Goal: Information Seeking & Learning: Learn about a topic

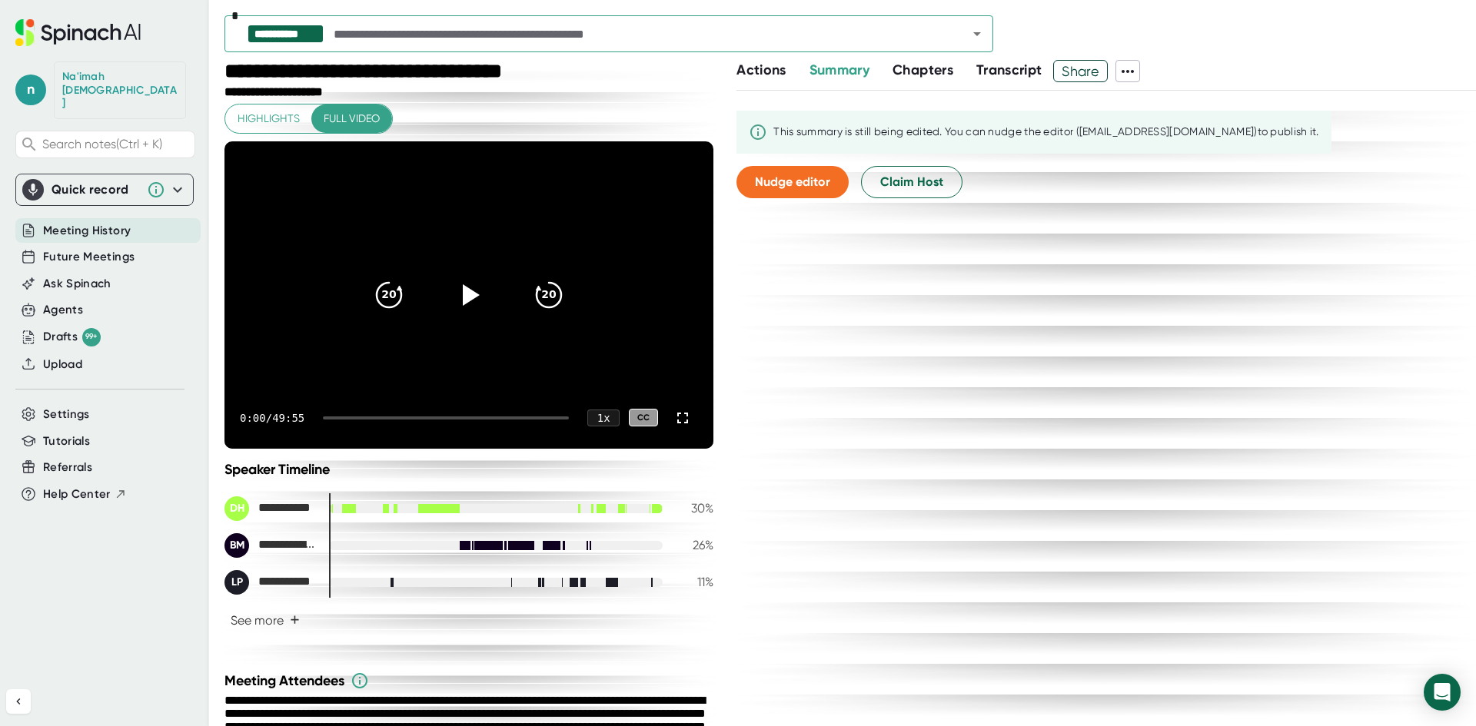
click at [268, 122] on span "Highlights" at bounding box center [269, 118] width 62 height 19
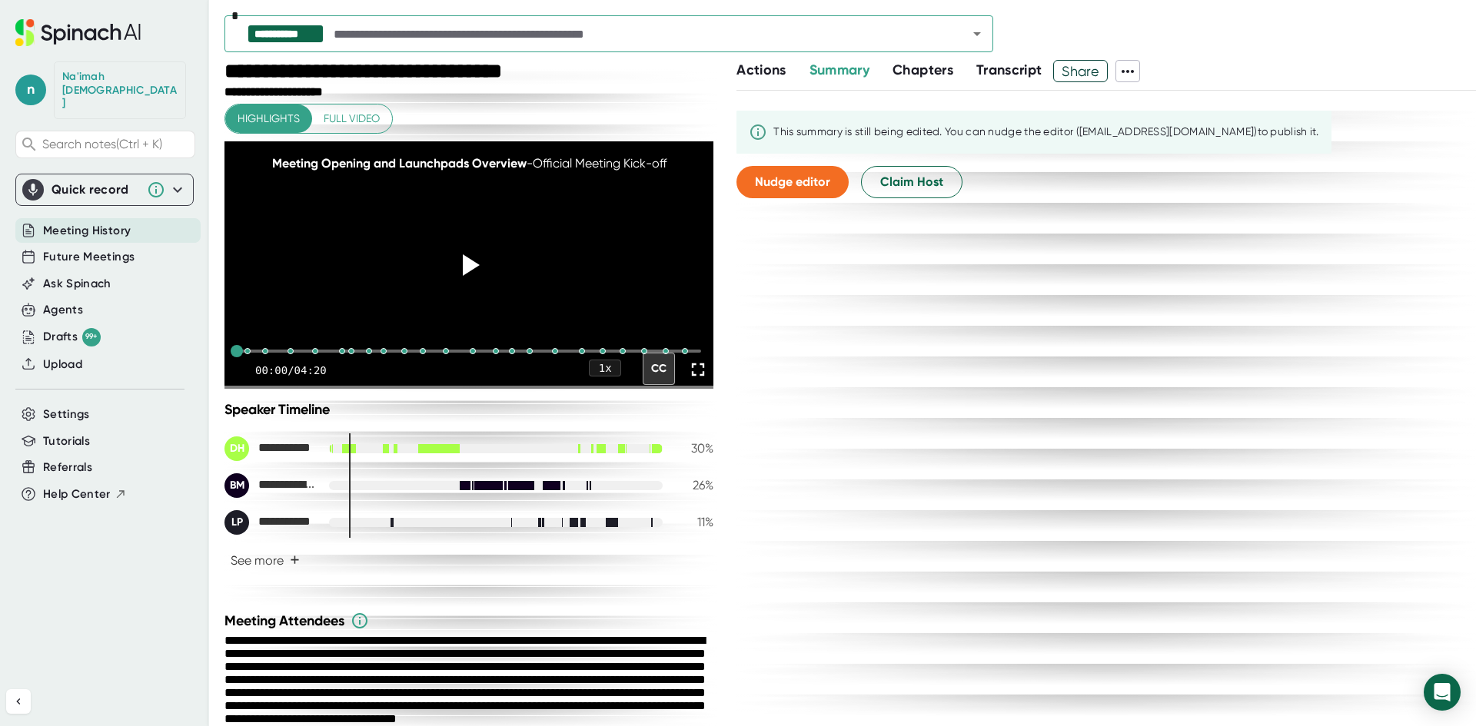
click at [1098, 69] on span "Share" at bounding box center [1080, 71] width 53 height 27
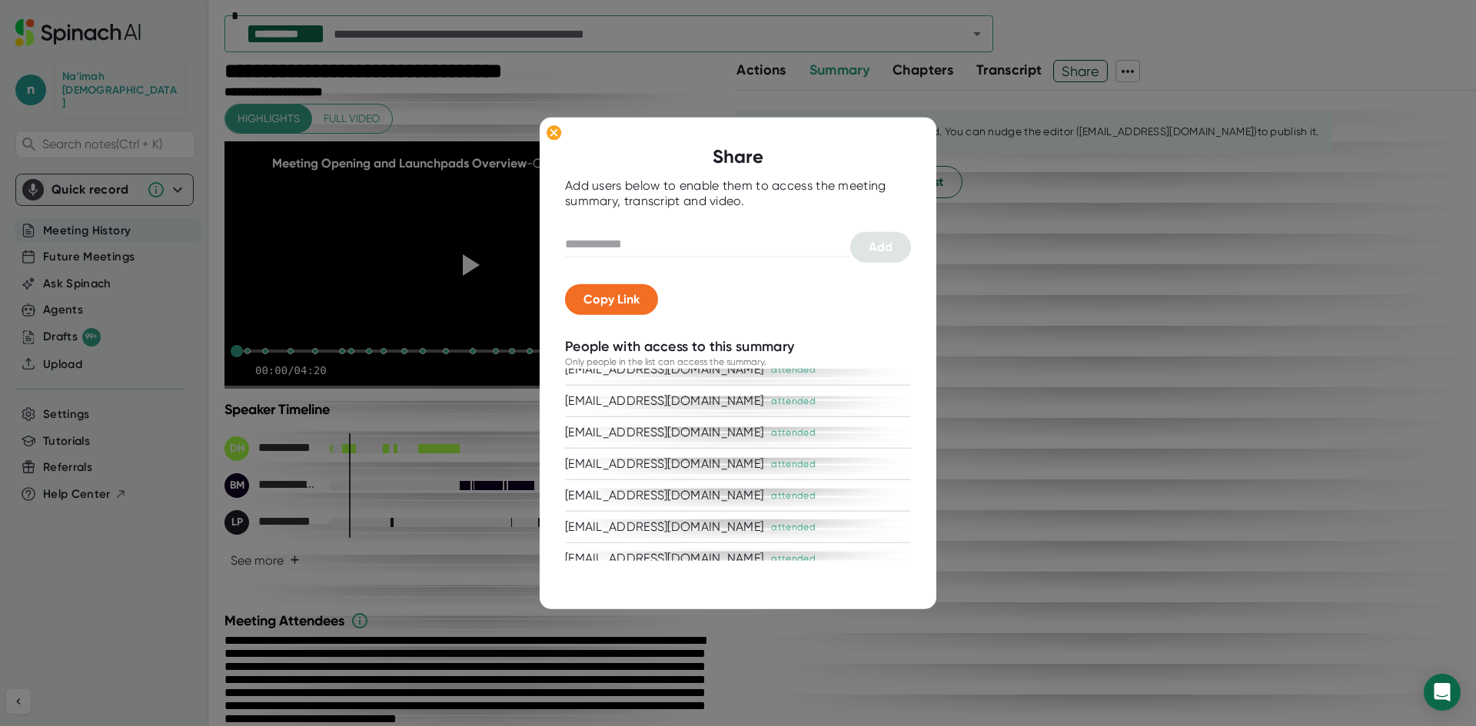
scroll to position [1573, 0]
click at [1055, 576] on div at bounding box center [738, 363] width 1476 height 726
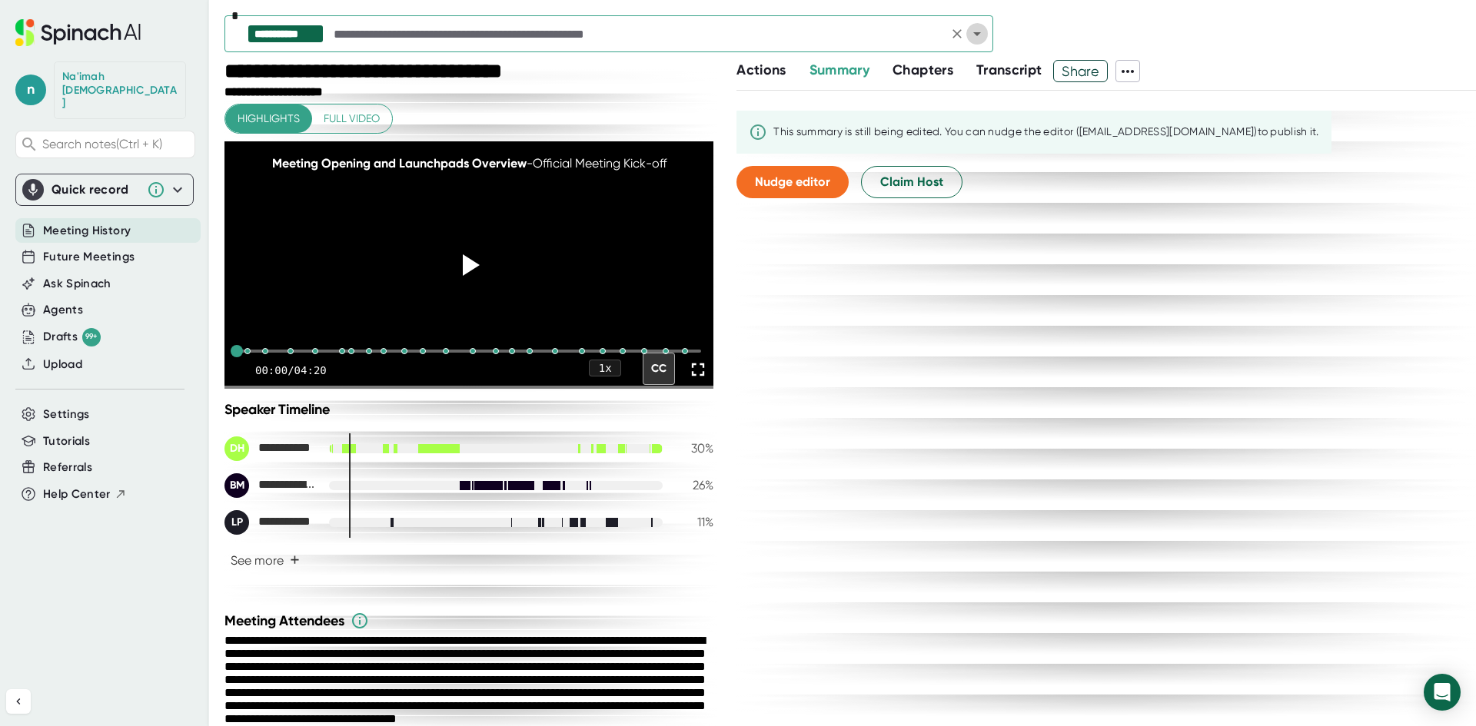
click at [972, 31] on icon "Open" at bounding box center [977, 34] width 18 height 18
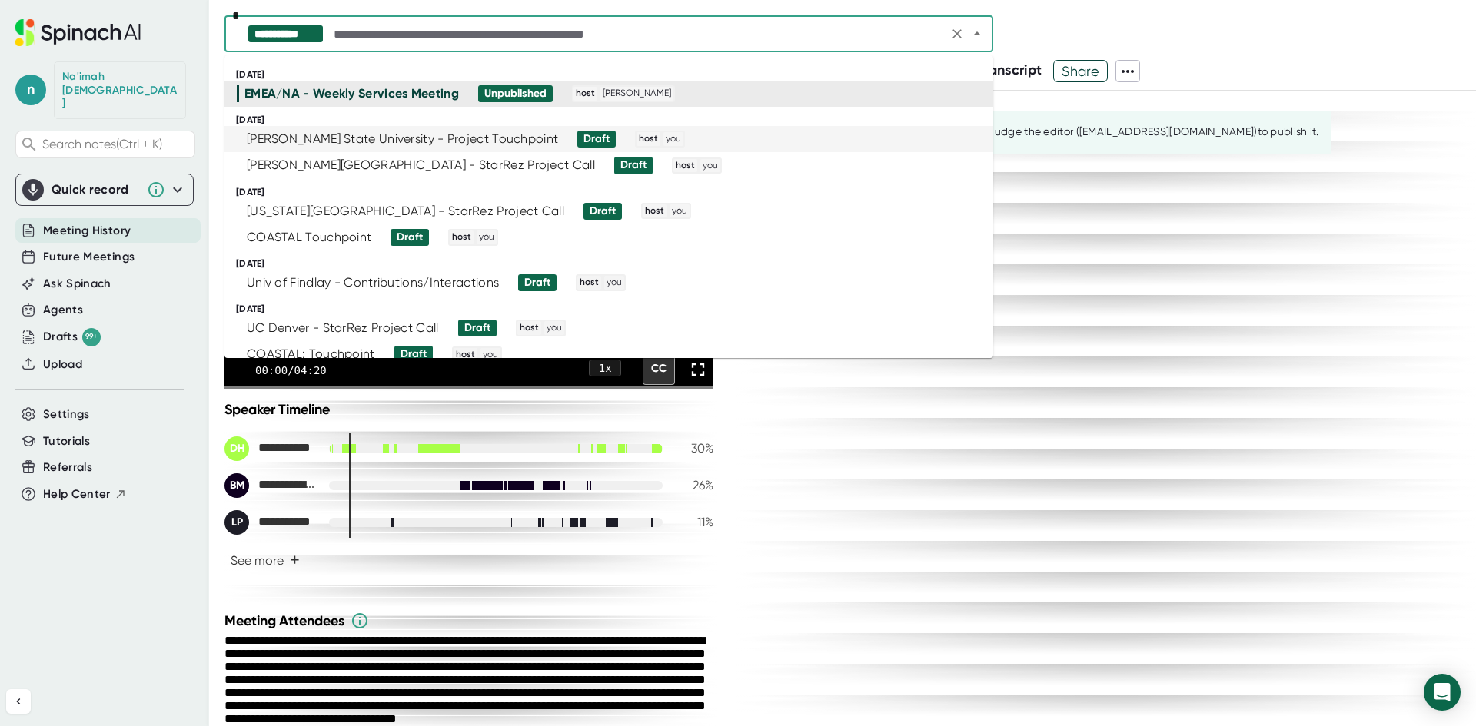
click at [406, 145] on div "[PERSON_NAME] State University - Project Touchpoint" at bounding box center [402, 138] width 311 height 15
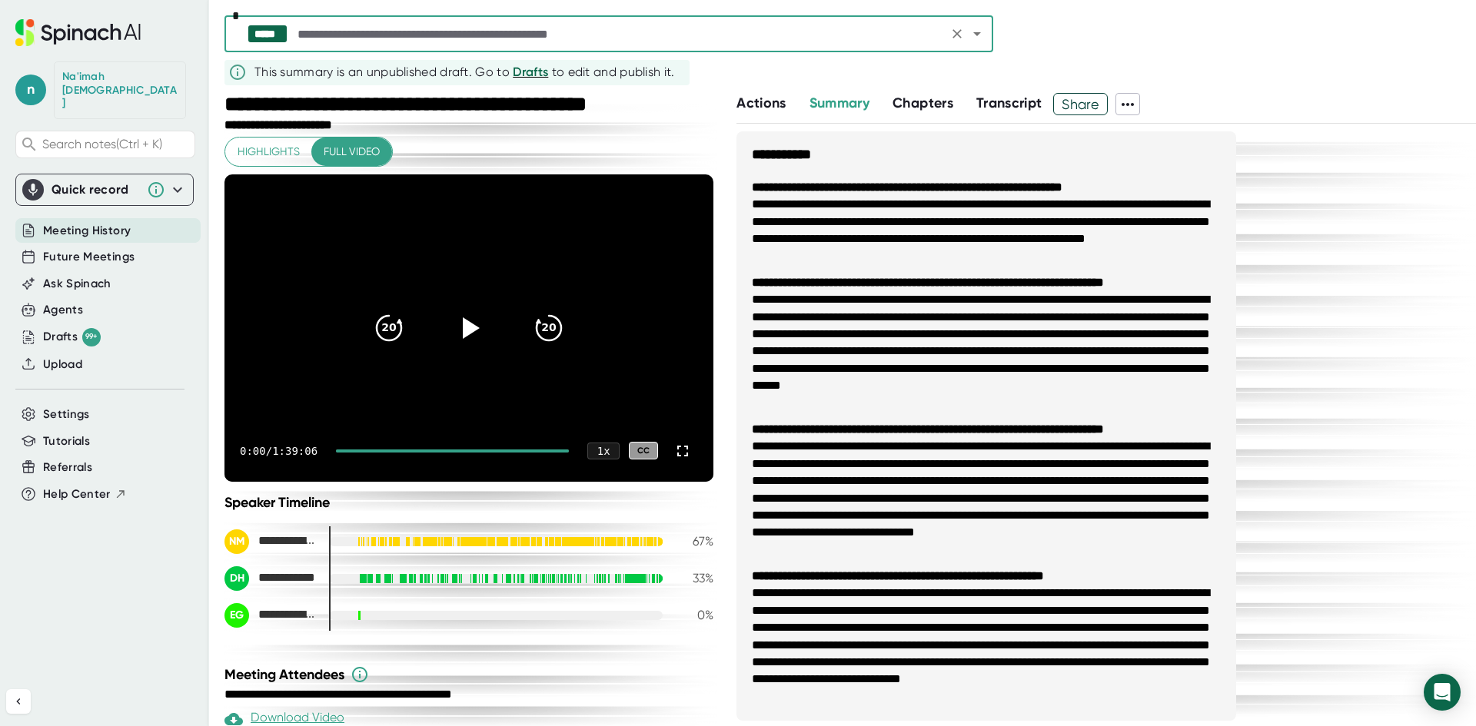
click at [979, 35] on icon "Open" at bounding box center [977, 34] width 8 height 4
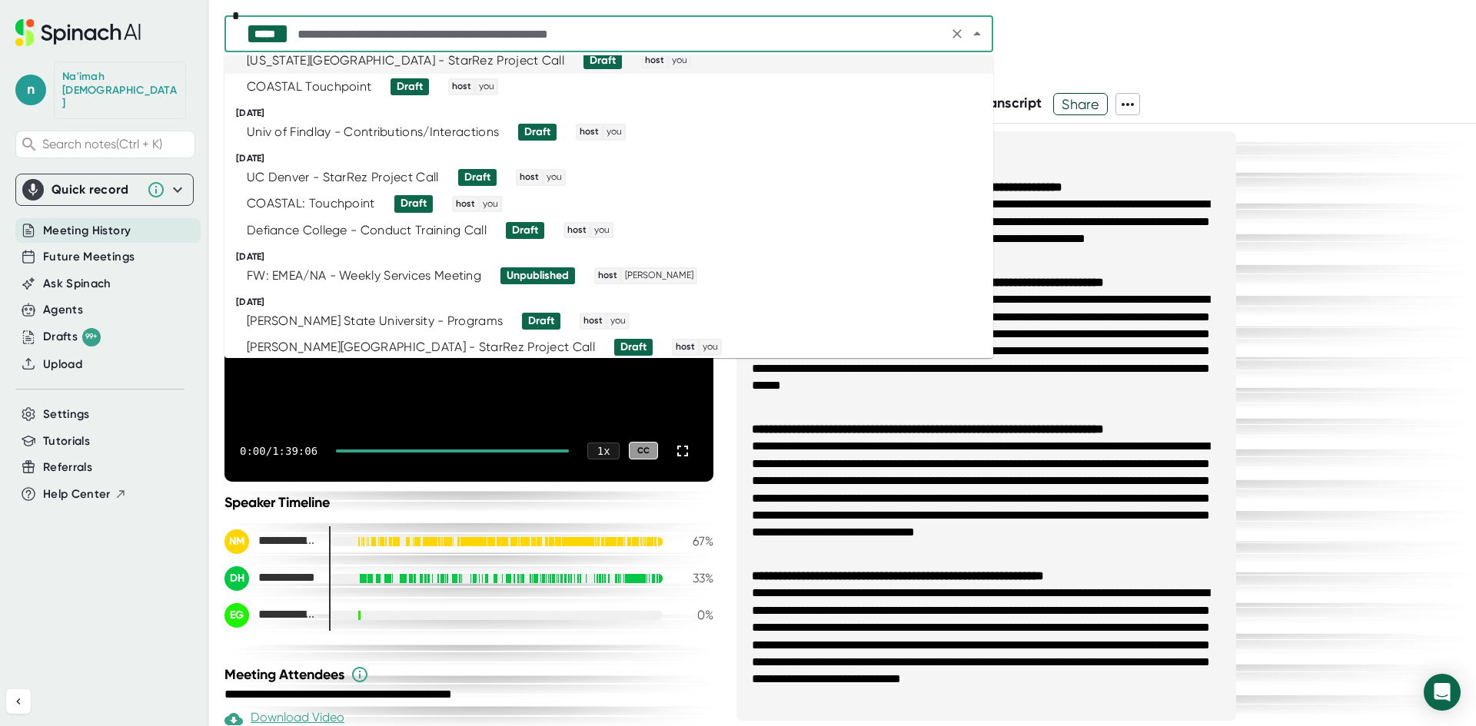
scroll to position [154, 0]
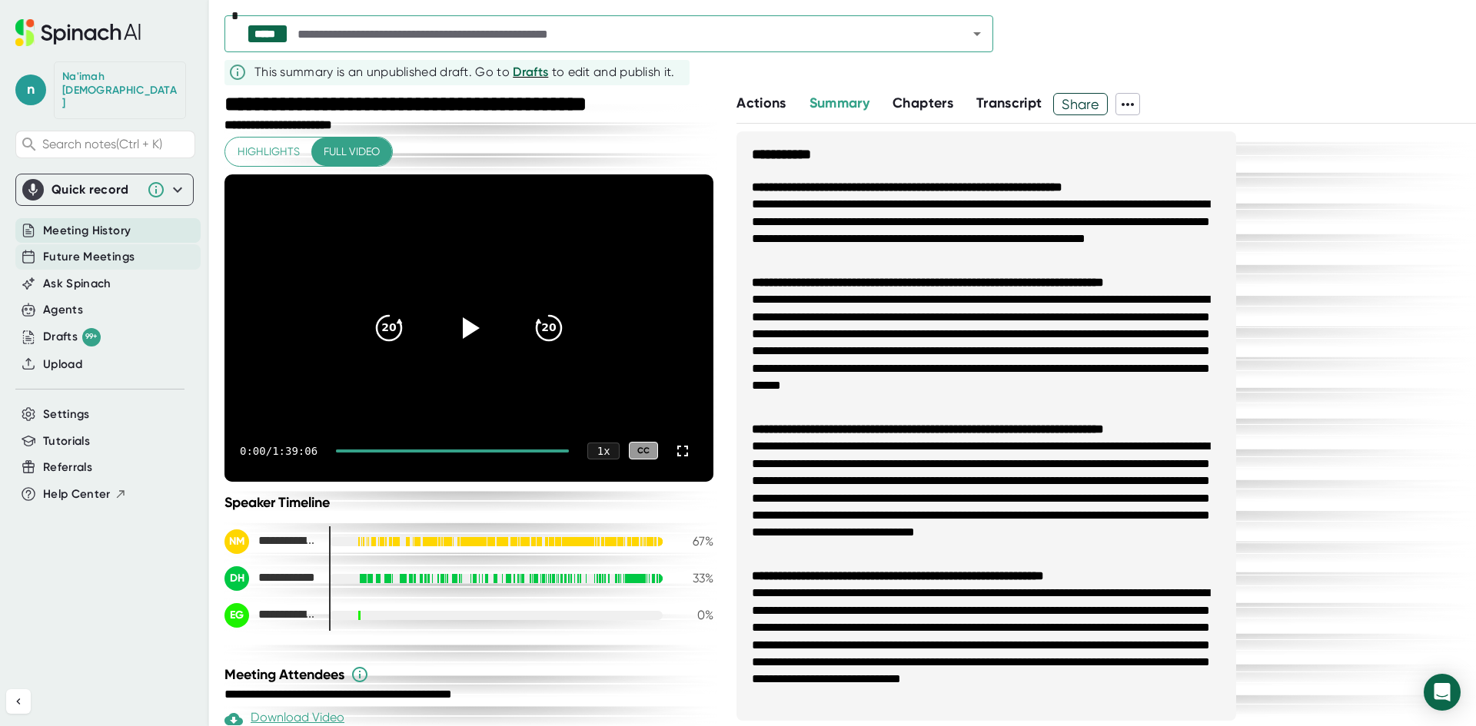
click at [128, 248] on span "Future Meetings" at bounding box center [88, 257] width 91 height 18
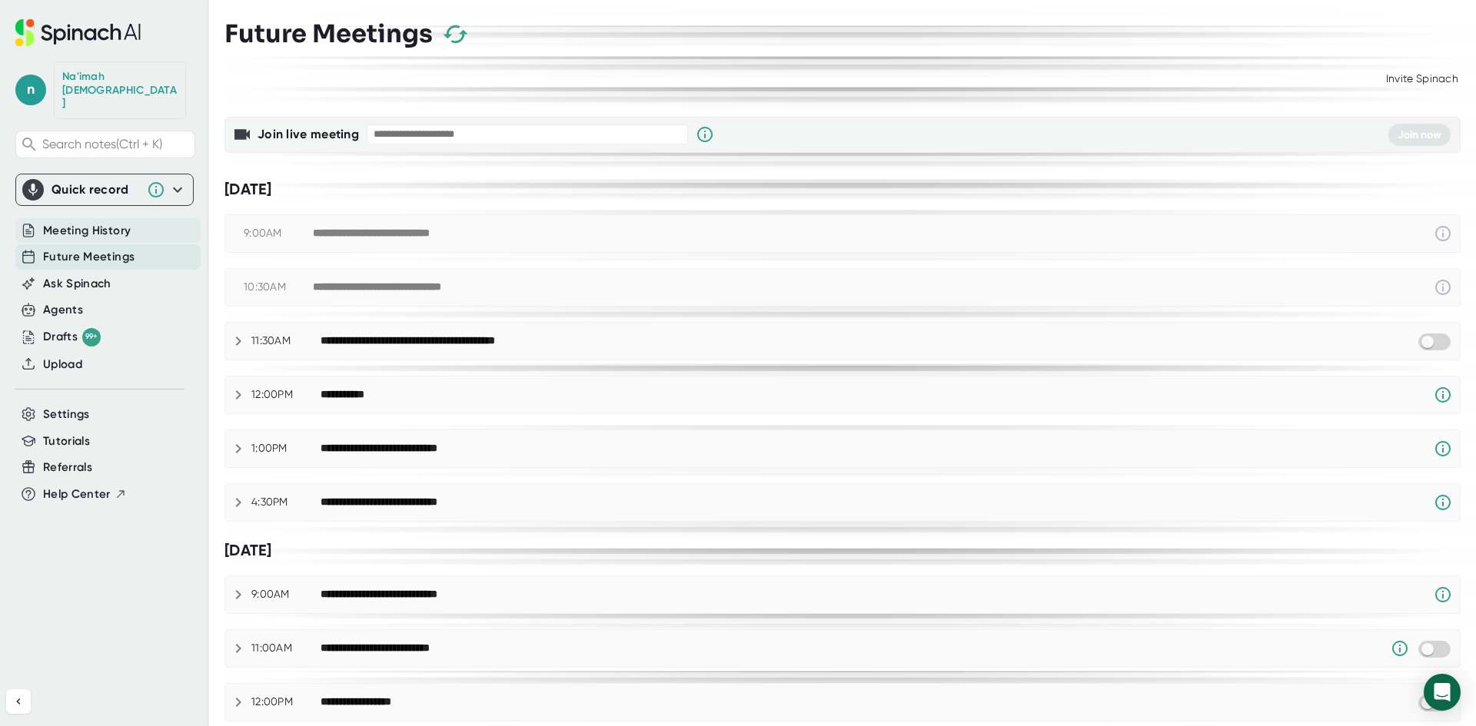
click at [126, 218] on div "Meeting History" at bounding box center [107, 230] width 185 height 25
